Goal: Task Accomplishment & Management: Manage account settings

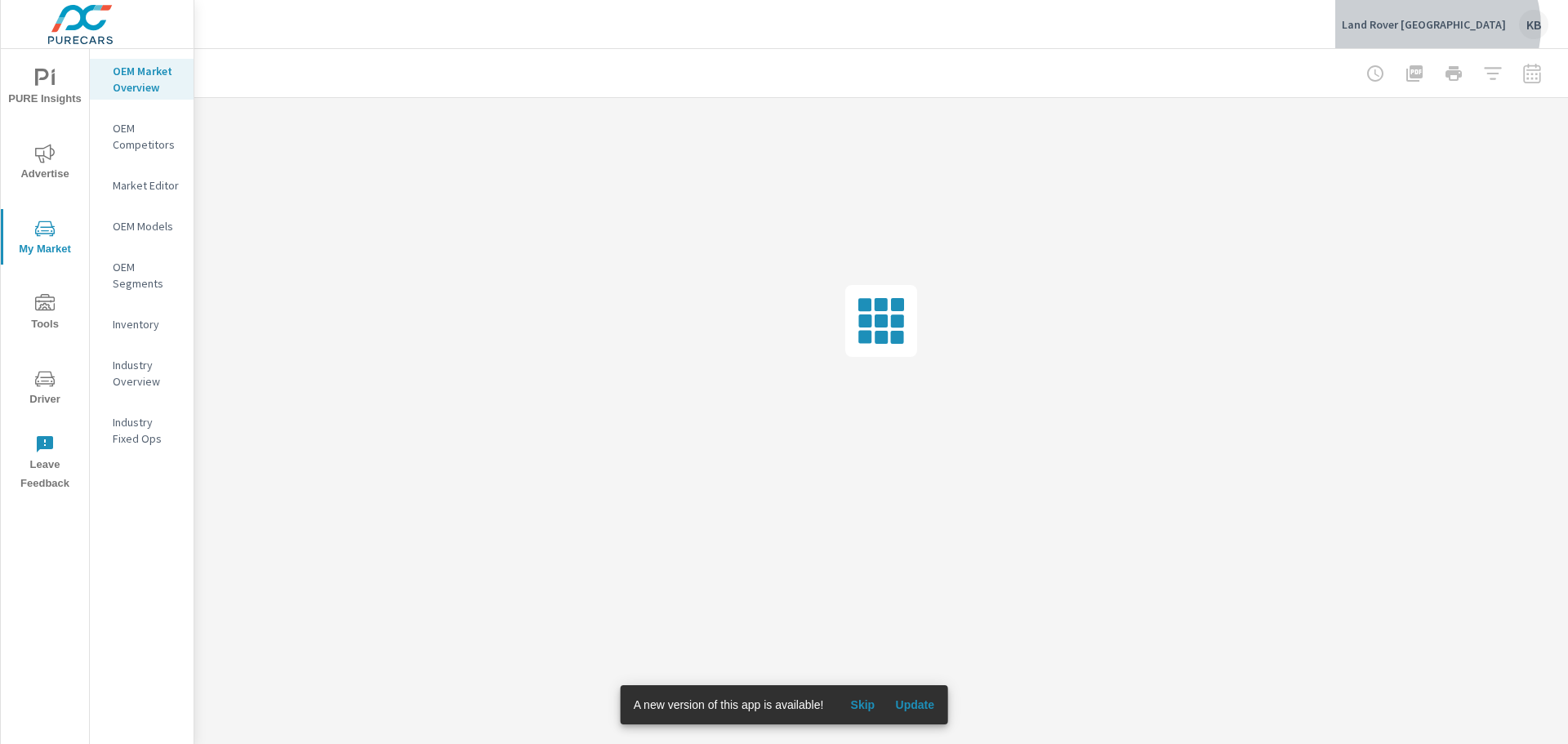
click at [1485, 27] on p "Land Rover [GEOGRAPHIC_DATA]" at bounding box center [1424, 24] width 164 height 15
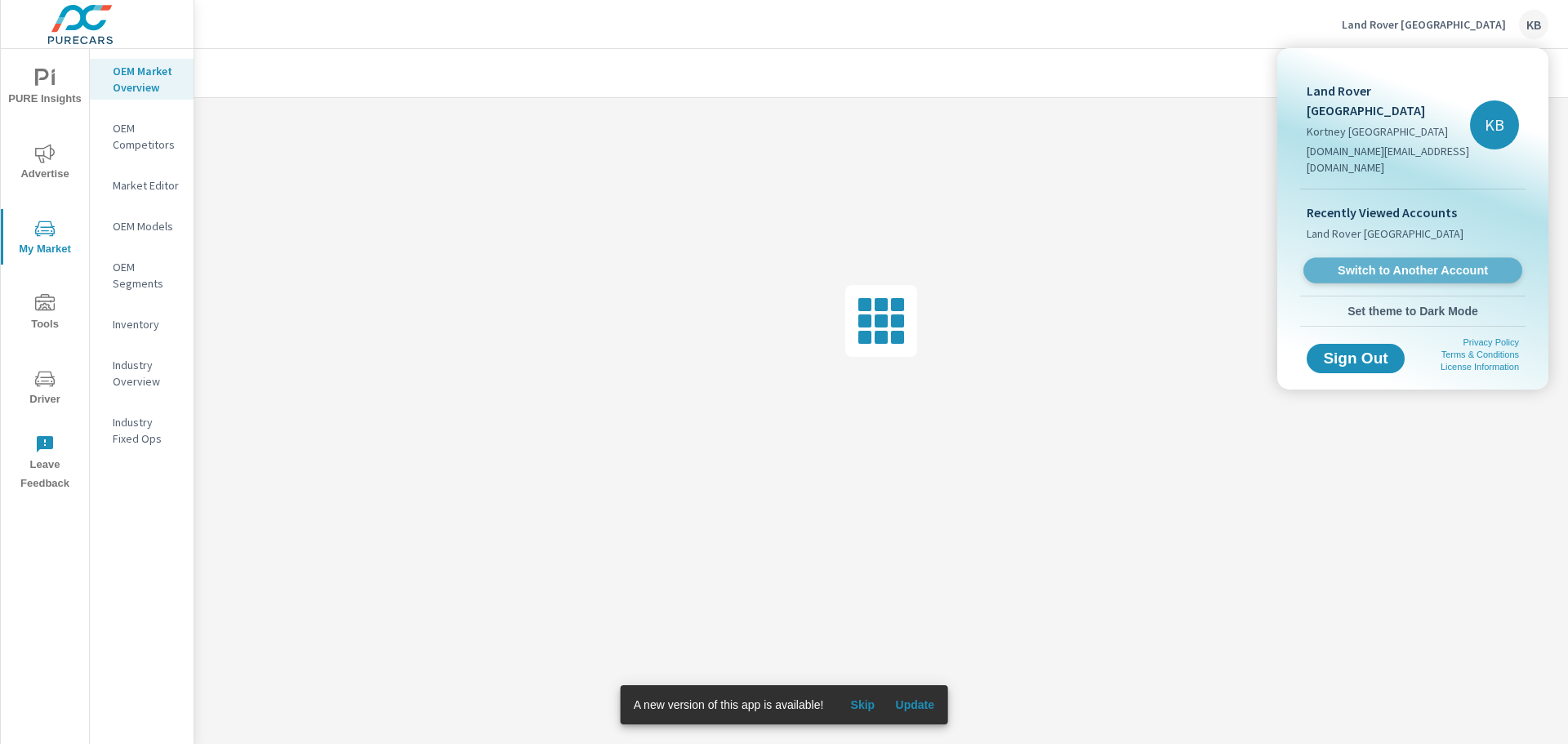
click at [1401, 263] on span "Switch to Another Account" at bounding box center [1412, 270] width 201 height 16
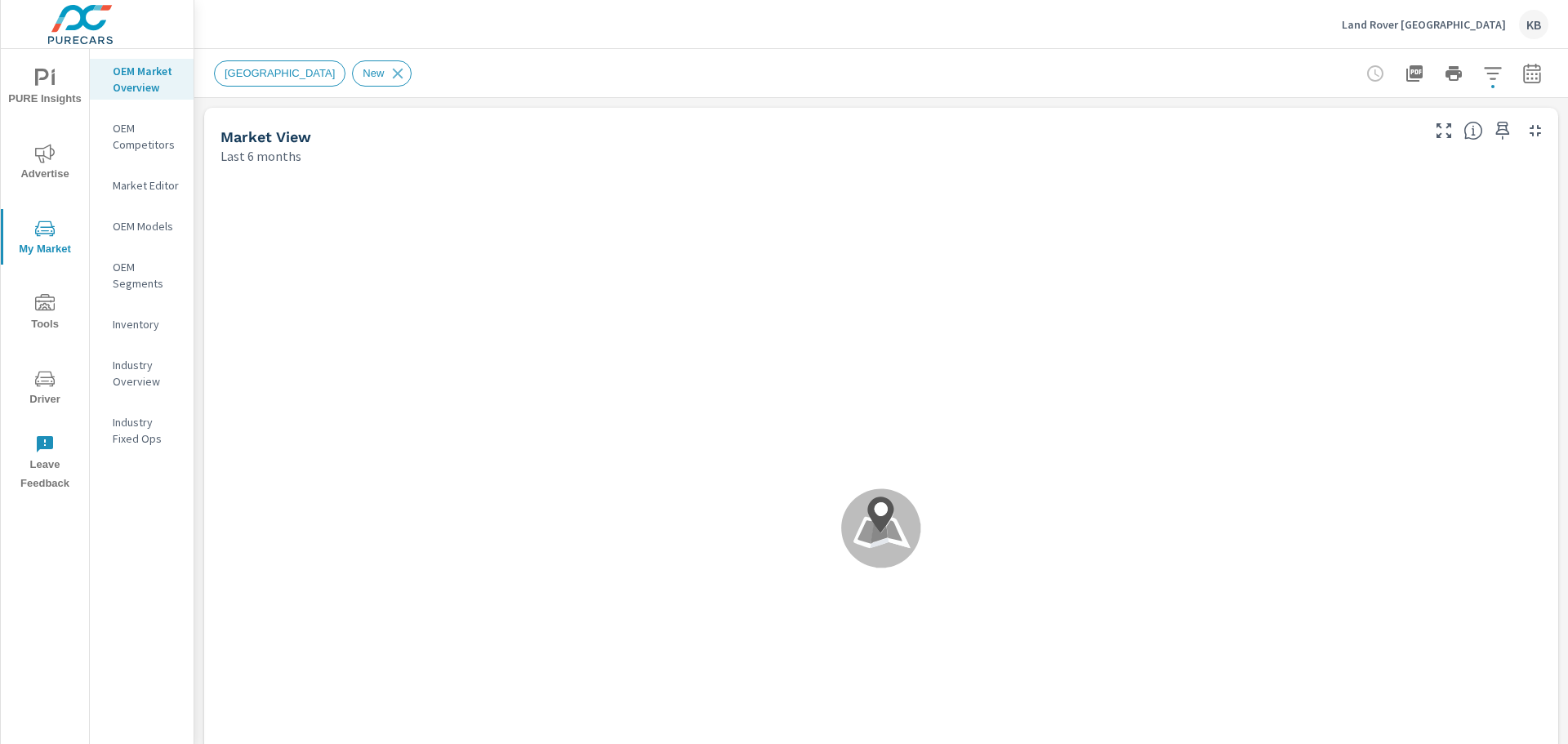
scroll to position [1, 0]
